Goal: Use online tool/utility: Utilize a website feature to perform a specific function

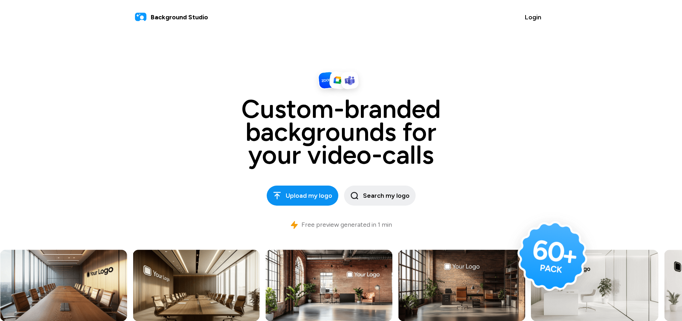
click at [312, 197] on span "Upload my logo" at bounding box center [302, 196] width 59 height 10
click at [289, 198] on span "Upload my logo" at bounding box center [302, 196] width 59 height 10
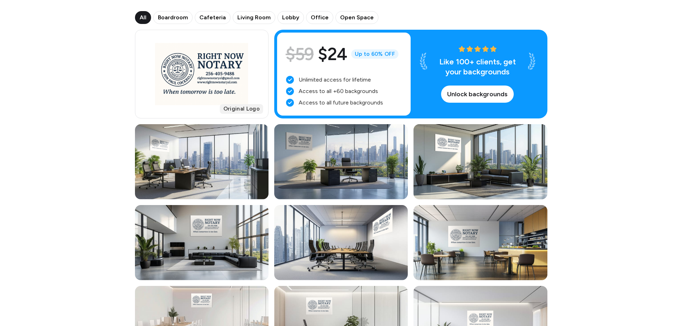
scroll to position [107, 0]
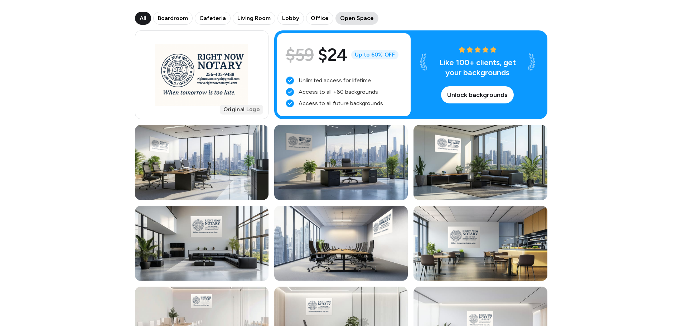
click at [346, 20] on span "Open Space" at bounding box center [357, 18] width 34 height 9
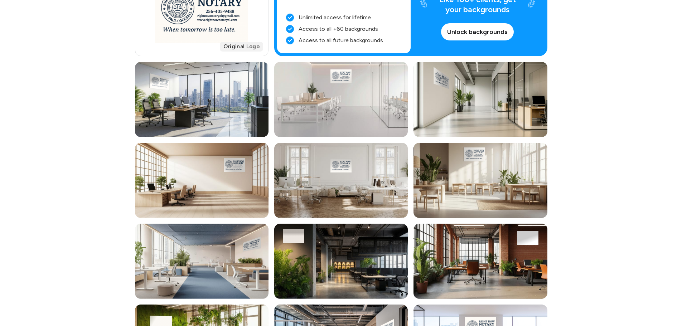
scroll to position [27, 0]
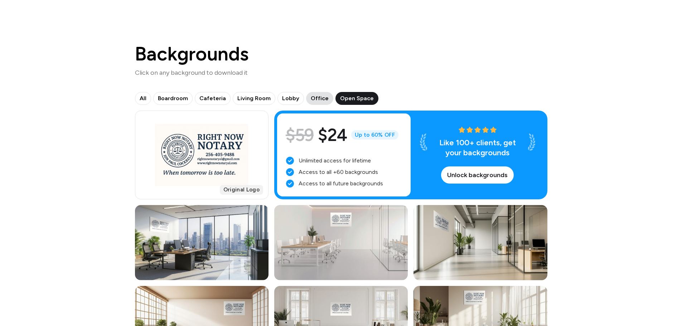
click at [316, 94] on button "Office" at bounding box center [319, 98] width 27 height 13
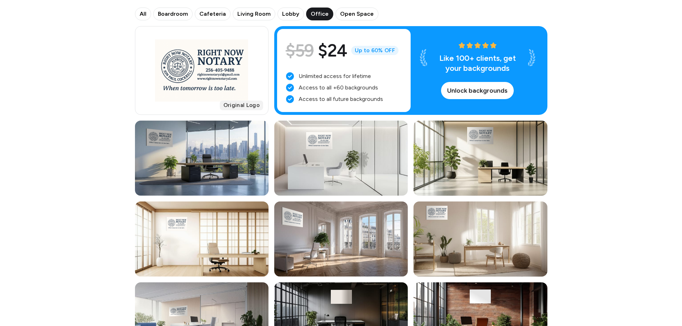
scroll to position [99, 0]
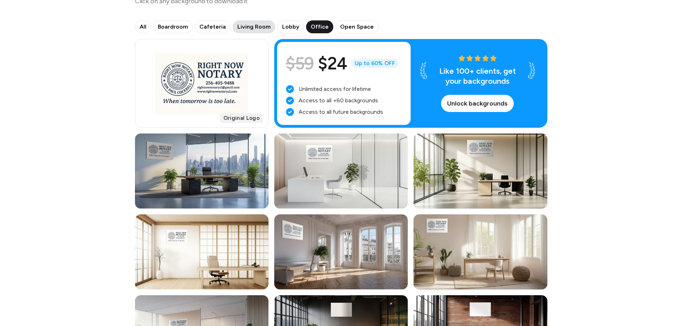
click at [257, 25] on span "Living Room" at bounding box center [253, 27] width 33 height 9
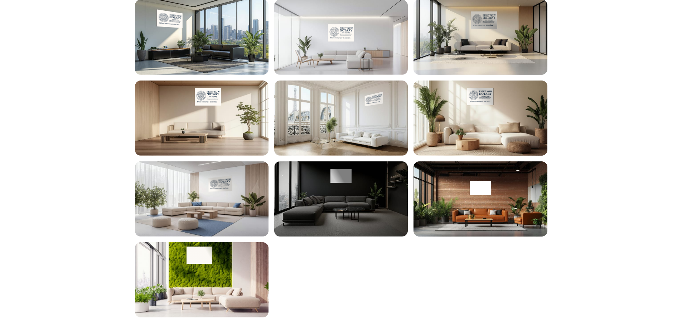
scroll to position [18, 0]
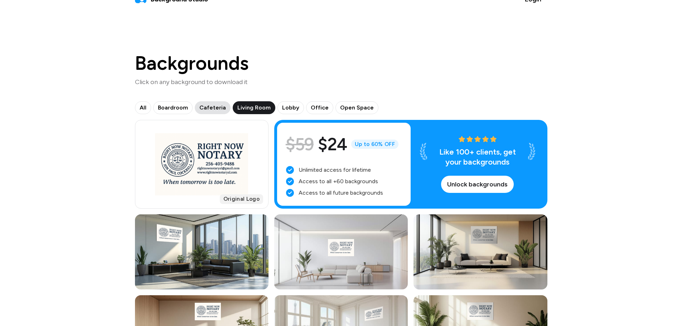
click at [209, 109] on span "Cafeteria" at bounding box center [212, 107] width 26 height 9
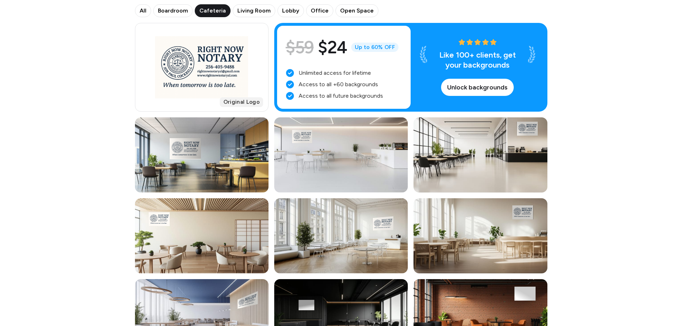
scroll to position [0, 0]
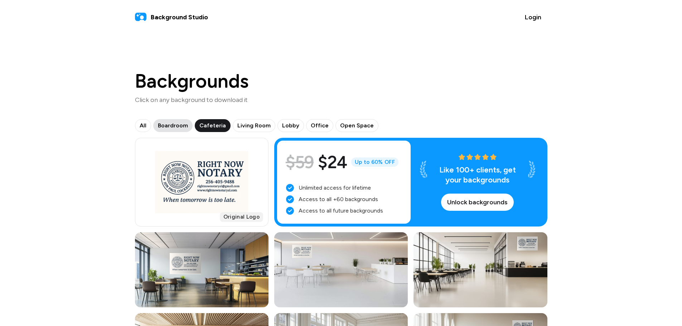
click at [172, 127] on span "Boardroom" at bounding box center [173, 125] width 30 height 9
